Goal: Information Seeking & Learning: Find specific fact

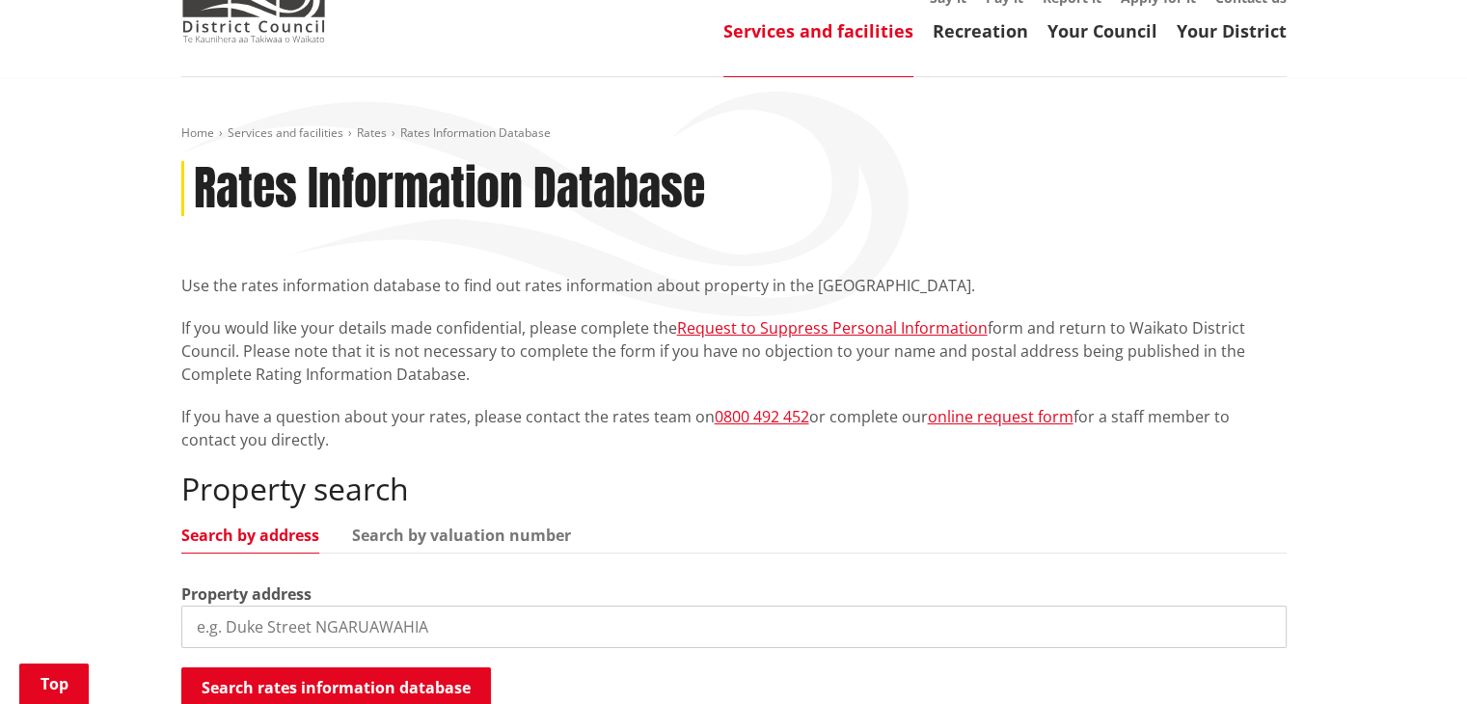
scroll to position [386, 0]
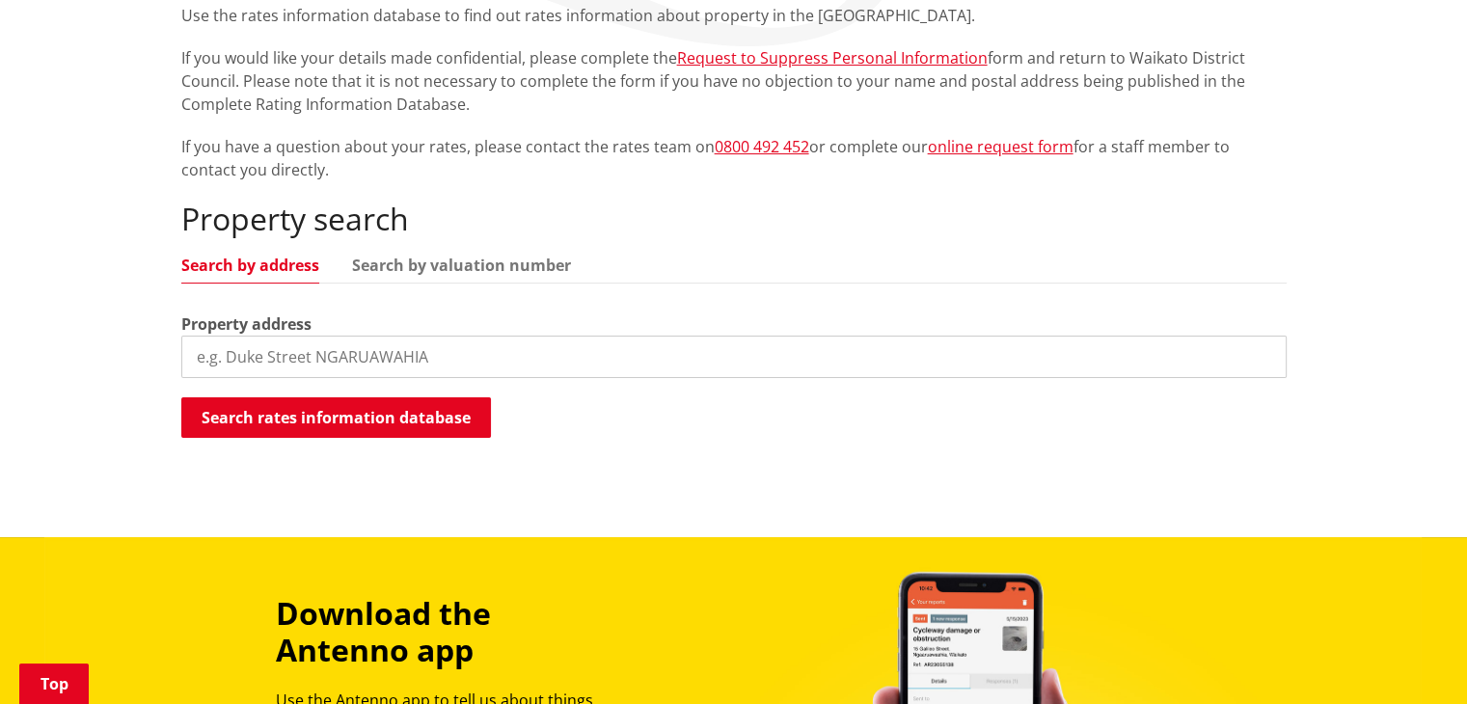
click at [450, 346] on input "search" at bounding box center [734, 357] width 1106 height 42
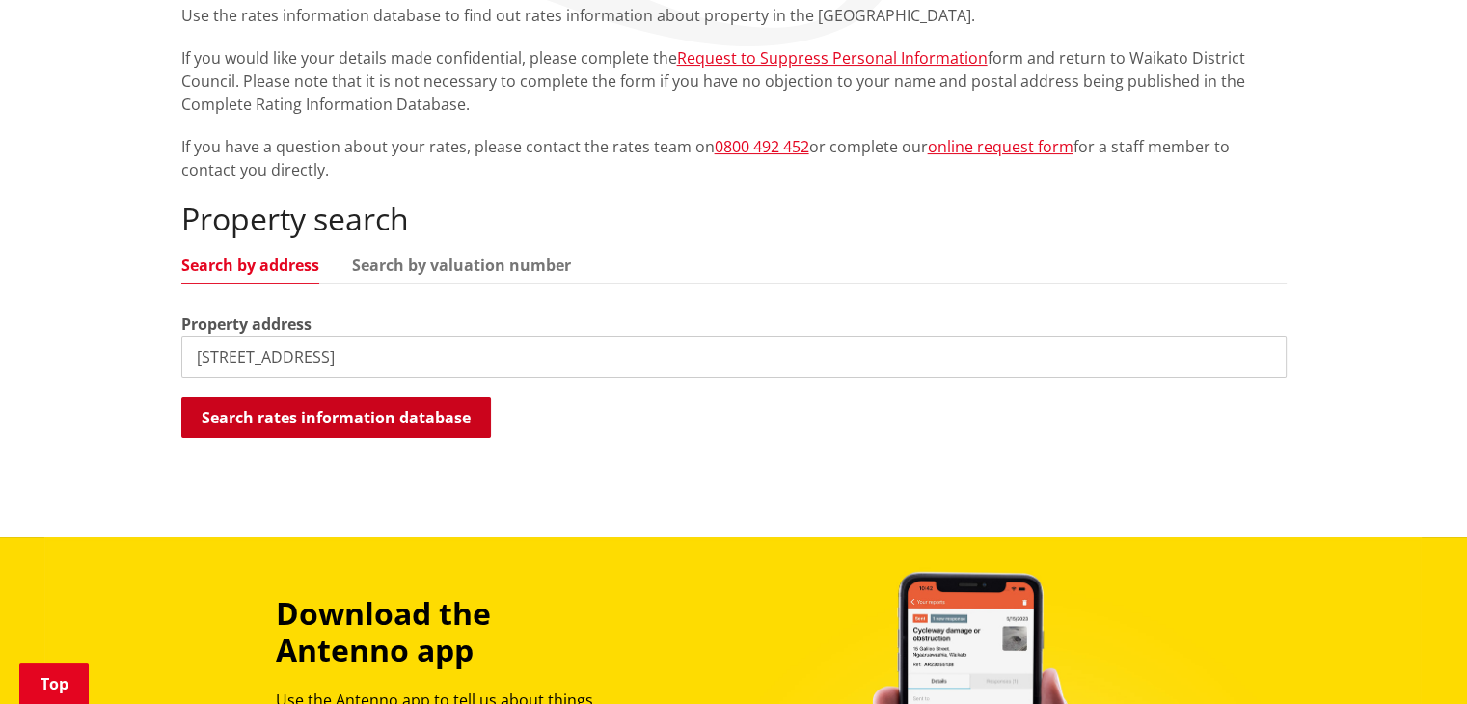
type input "113c Hakarimata Road"
click at [429, 417] on button "Search rates information database" at bounding box center [336, 417] width 310 height 41
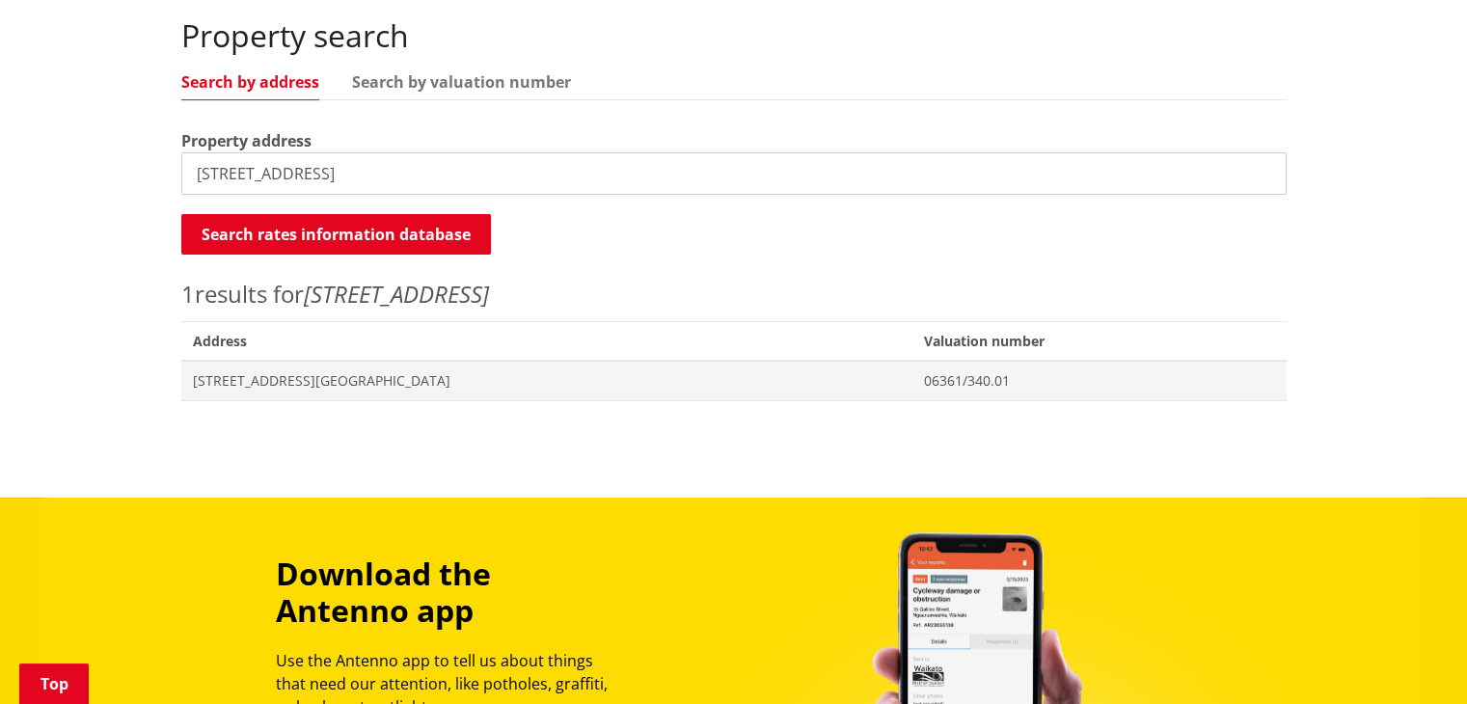
scroll to position [579, 0]
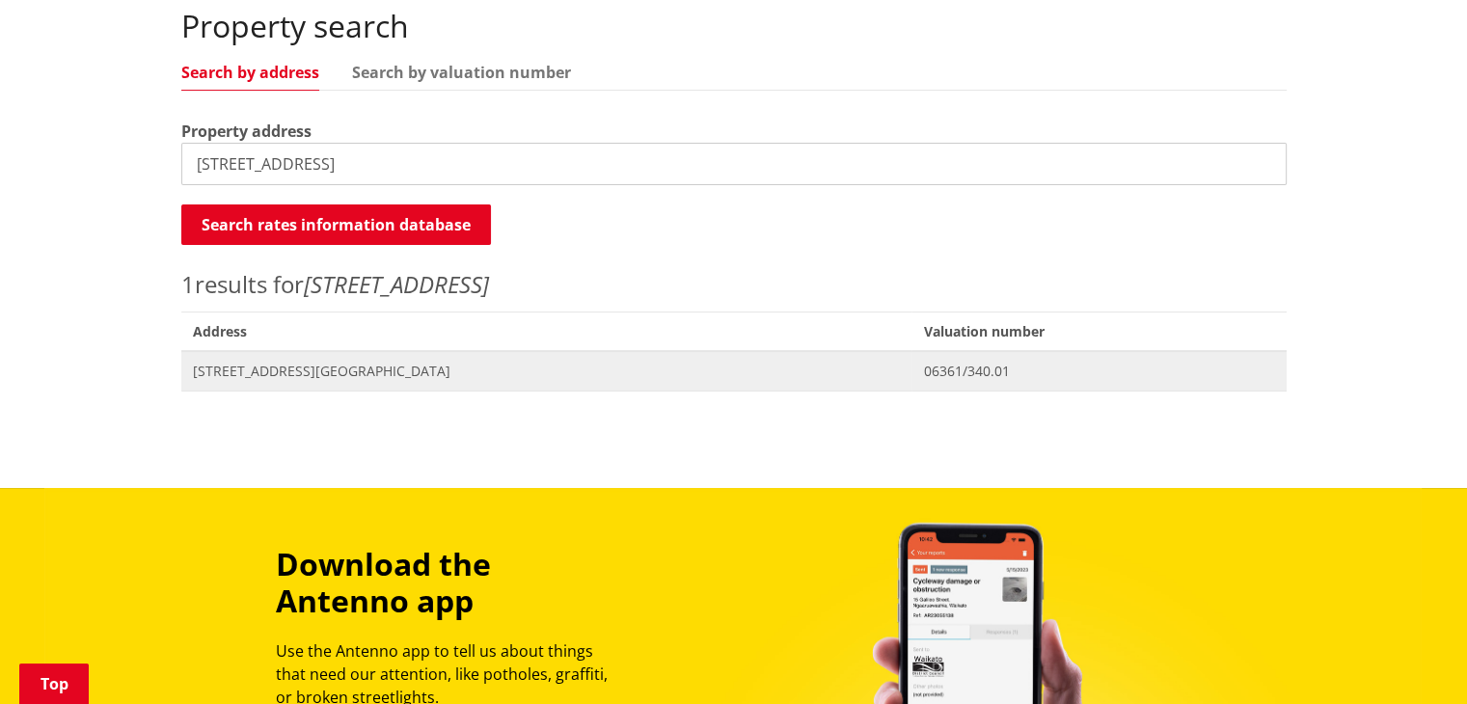
click at [398, 369] on span "[STREET_ADDRESS][GEOGRAPHIC_DATA]" at bounding box center [547, 371] width 708 height 19
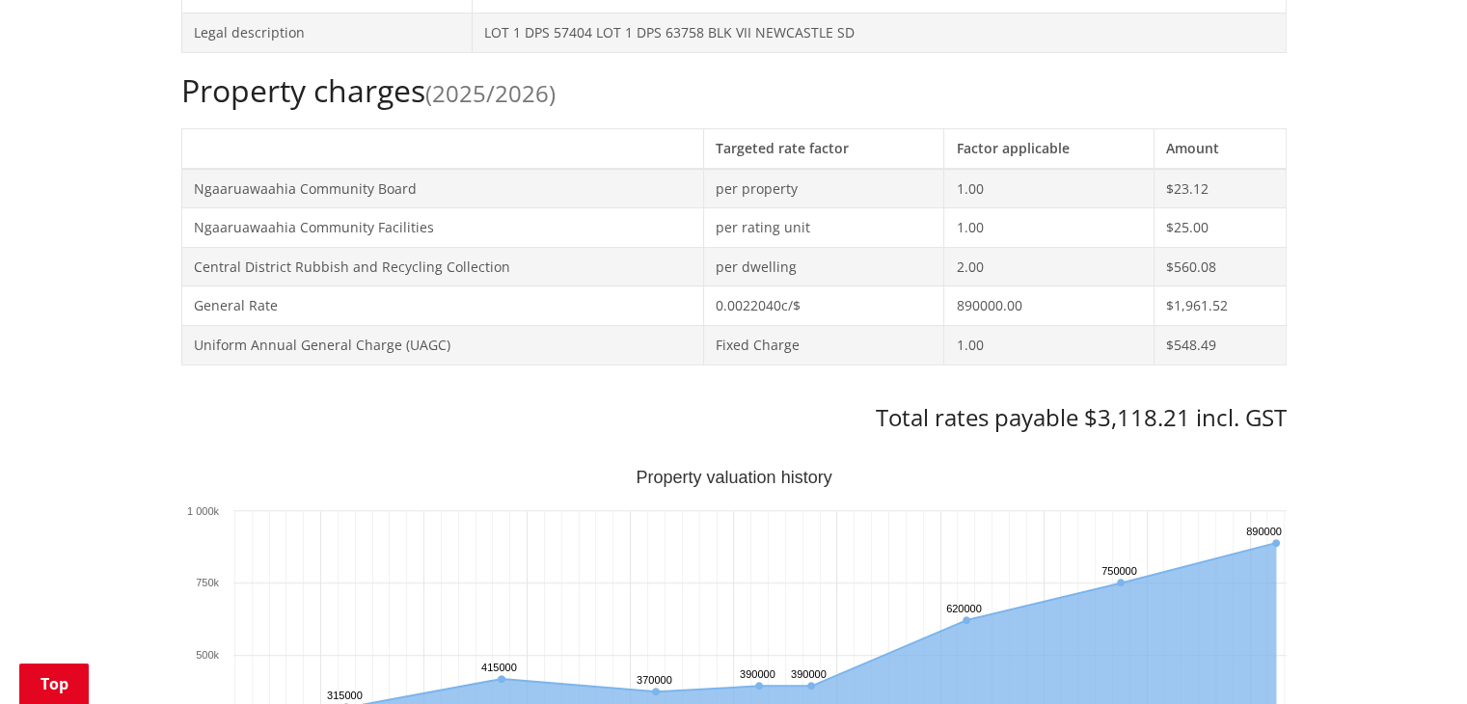
scroll to position [675, 0]
